Goal: Task Accomplishment & Management: Manage account settings

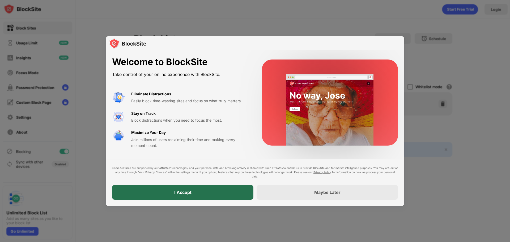
click at [181, 186] on div "I Accept" at bounding box center [182, 192] width 141 height 15
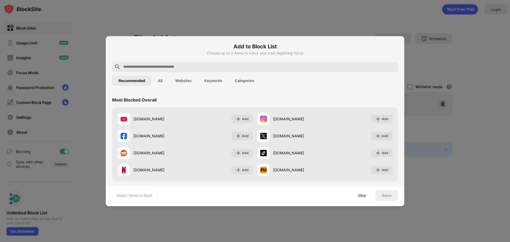
click at [408, 21] on div at bounding box center [255, 121] width 510 height 242
click at [361, 196] on div "Skip" at bounding box center [362, 195] width 8 height 4
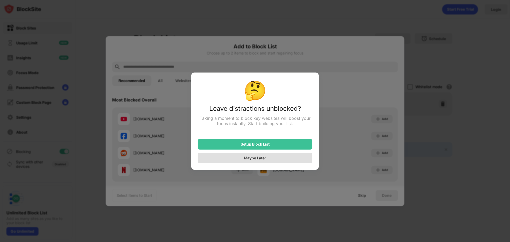
click at [257, 160] on div "Maybe Later" at bounding box center [255, 158] width 22 height 5
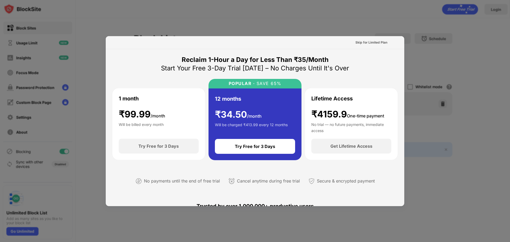
click at [130, 2] on div at bounding box center [255, 121] width 510 height 242
click at [370, 40] on div "Skip for Limited Plan" at bounding box center [371, 42] width 32 height 5
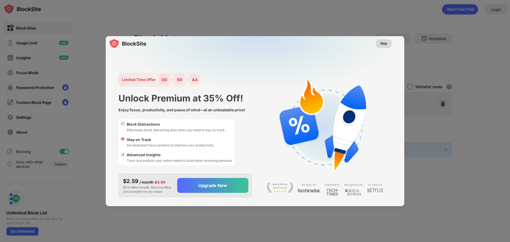
click at [380, 46] on div "Skip" at bounding box center [383, 43] width 7 height 5
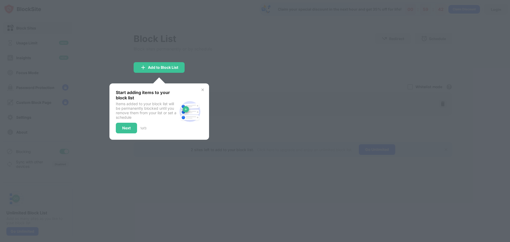
click at [255, 78] on div at bounding box center [255, 121] width 510 height 242
click at [126, 132] on div "Next" at bounding box center [126, 128] width 21 height 11
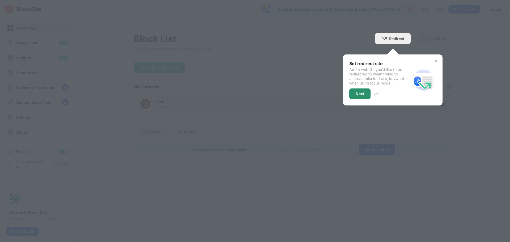
click at [354, 92] on div "Next" at bounding box center [359, 93] width 21 height 11
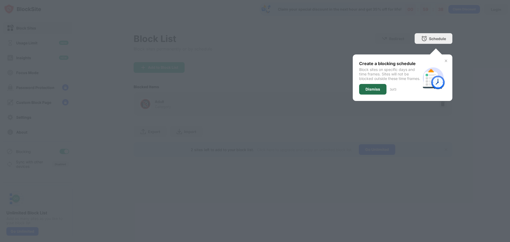
click at [368, 91] on div "Dismiss" at bounding box center [373, 89] width 15 height 4
